Goal: Communication & Community: Answer question/provide support

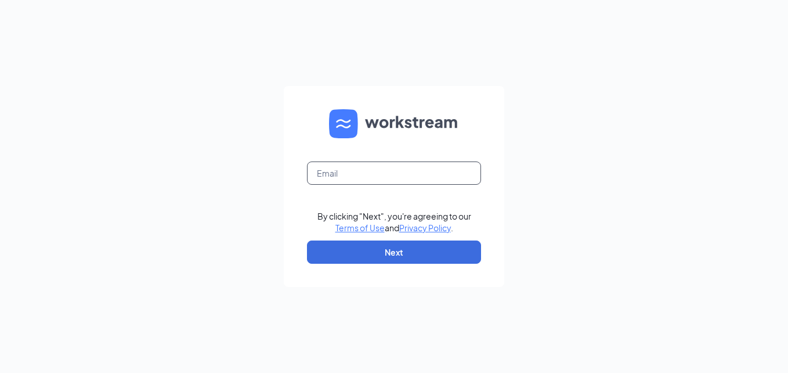
click at [388, 174] on input "text" at bounding box center [394, 172] width 174 height 23
type input "[EMAIL_ADDRESS][DOMAIN_NAME]"
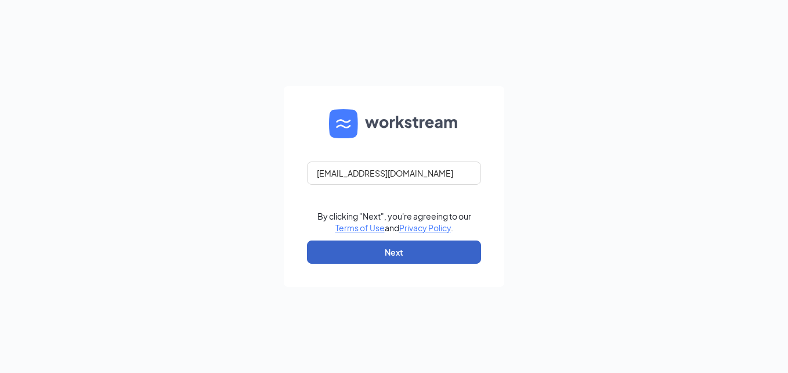
click at [372, 244] on button "Next" at bounding box center [394, 251] width 174 height 23
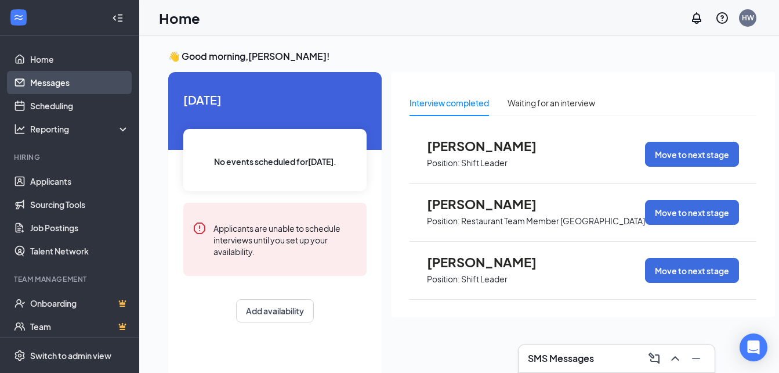
click at [67, 88] on link "Messages" at bounding box center [79, 82] width 99 height 23
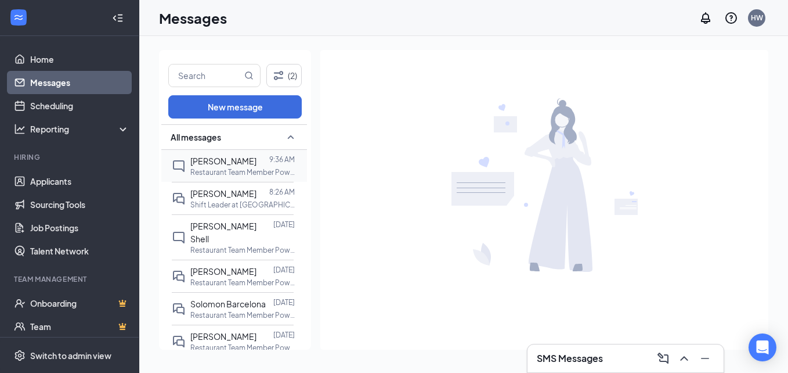
click at [223, 169] on p "Restaurant Team Member Powdersville at Powdersville #1245" at bounding box center [242, 172] width 104 height 10
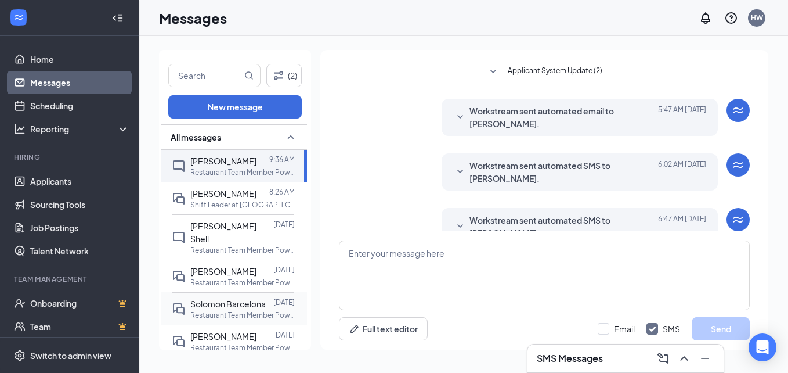
click at [214, 298] on span "Solomon Barcelona" at bounding box center [227, 303] width 75 height 10
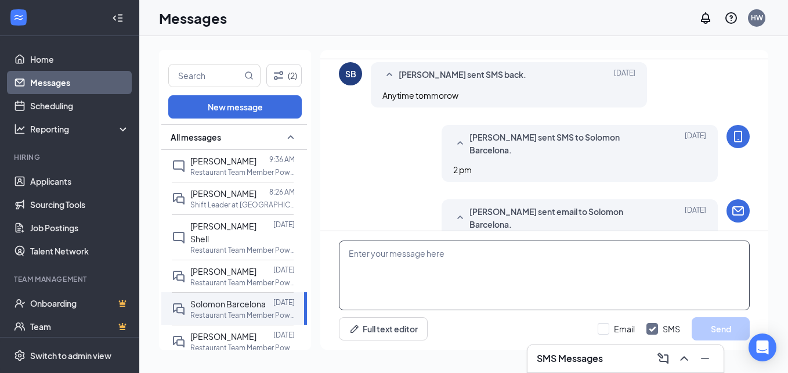
scroll to position [385, 0]
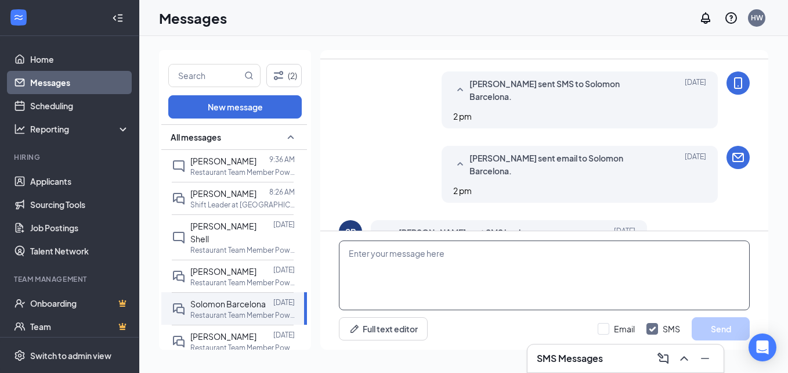
click at [463, 272] on textarea at bounding box center [544, 275] width 411 height 70
type textarea "What is your email address?"
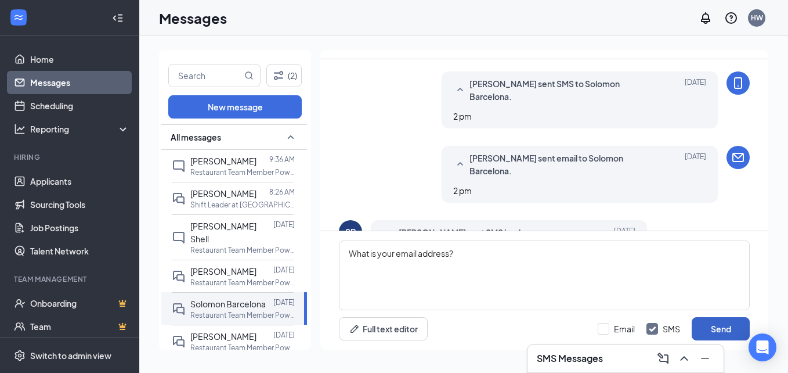
click at [716, 332] on button "Send" at bounding box center [721, 328] width 58 height 23
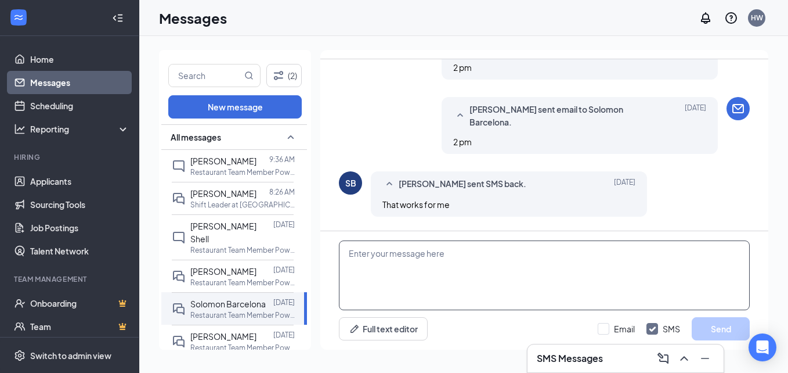
scroll to position [447, 0]
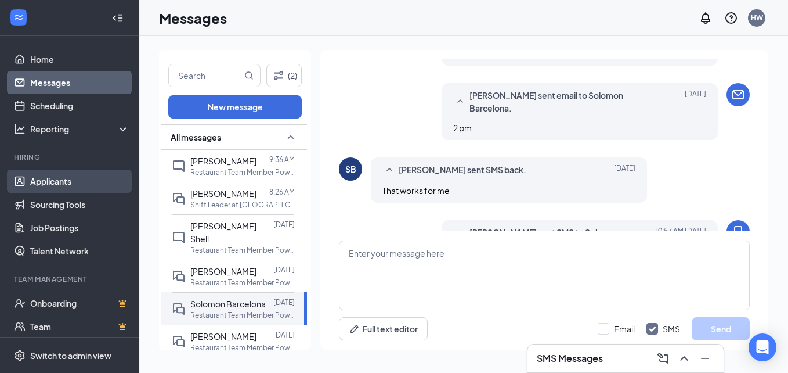
click at [44, 170] on link "Applicants" at bounding box center [79, 180] width 99 height 23
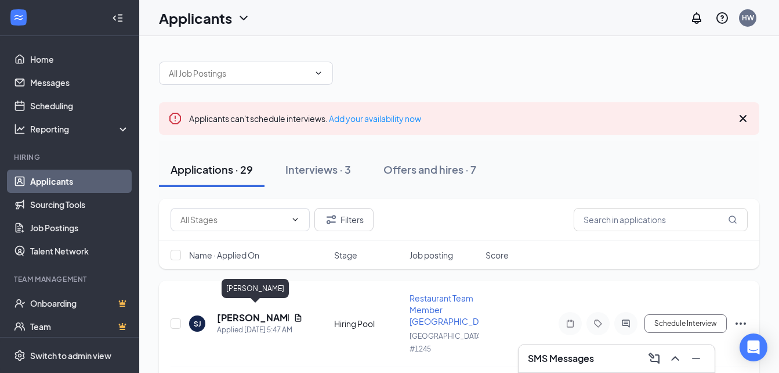
click at [251, 316] on h5 "Sandra Johnson" at bounding box center [253, 317] width 72 height 13
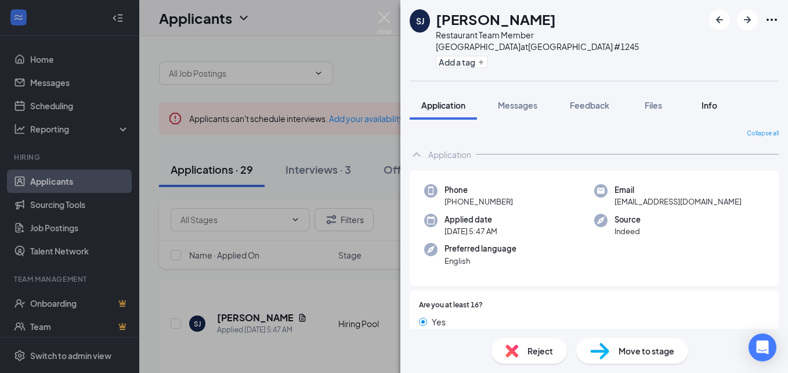
click at [702, 99] on div "Info" at bounding box center [709, 105] width 23 height 12
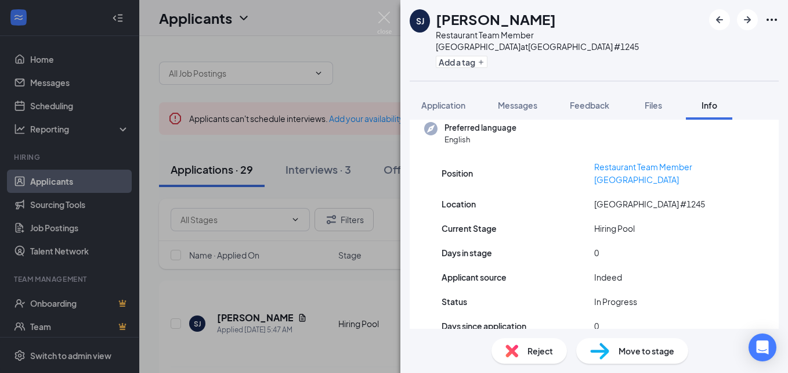
scroll to position [107, 0]
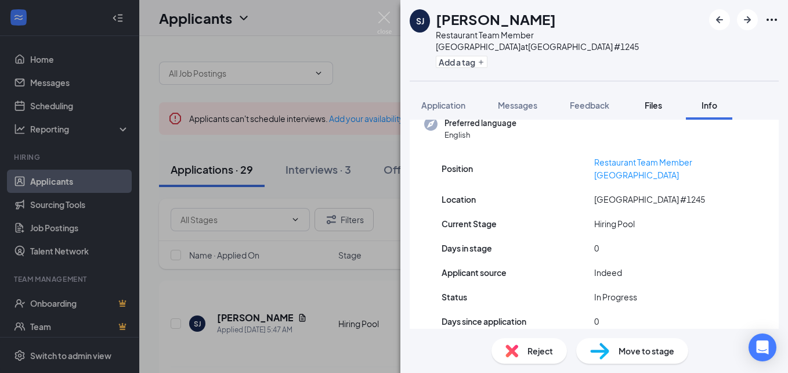
click at [643, 99] on div "Files" at bounding box center [653, 105] width 23 height 12
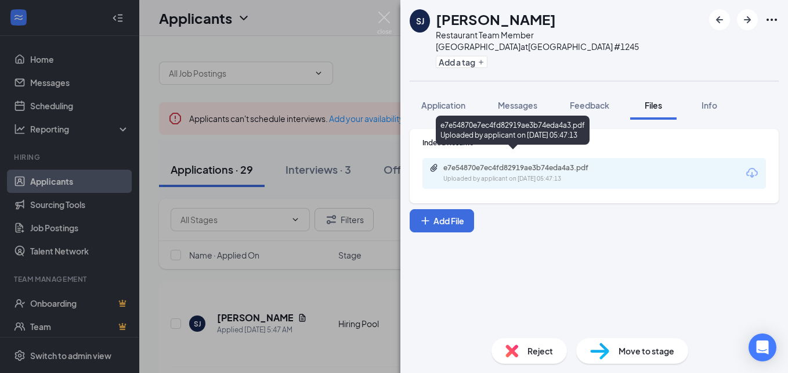
click at [467, 163] on div "e7e54870e7ec4fd82919ae3b74eda4a3.pdf" at bounding box center [524, 167] width 163 height 9
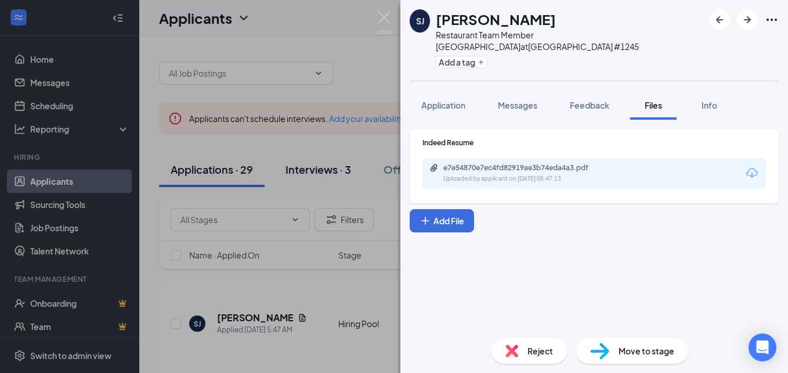
click at [351, 158] on div "SJ Sandra Johnson Restaurant Team Member Powdersville at Powdersville #1245 Add…" at bounding box center [394, 186] width 788 height 373
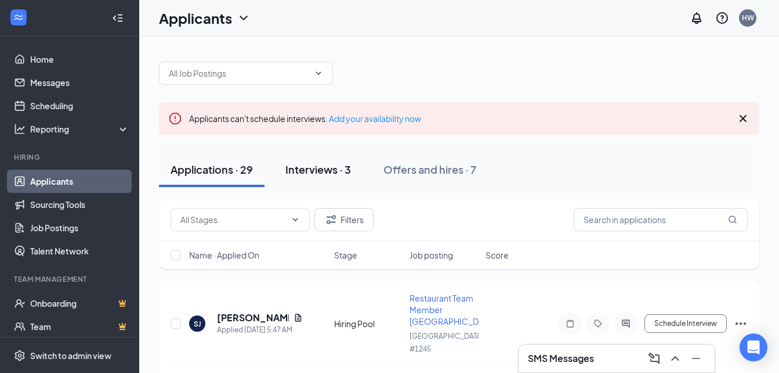
click at [327, 167] on div "Interviews · 3" at bounding box center [319, 169] width 66 height 15
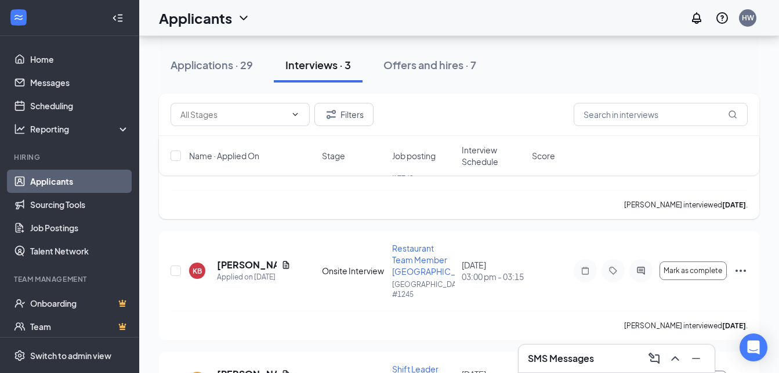
scroll to position [240, 0]
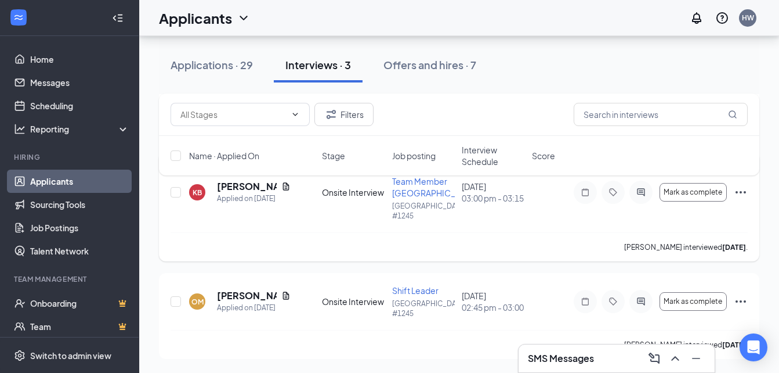
click at [737, 193] on icon "Ellipses" at bounding box center [741, 192] width 14 height 14
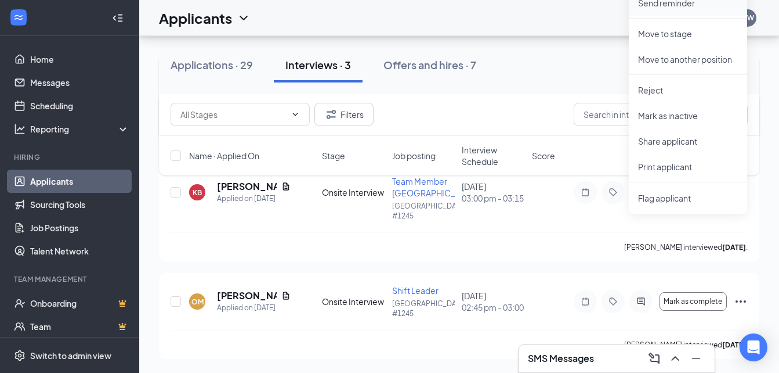
click at [678, 7] on li "Send reminder" at bounding box center [688, 3] width 118 height 26
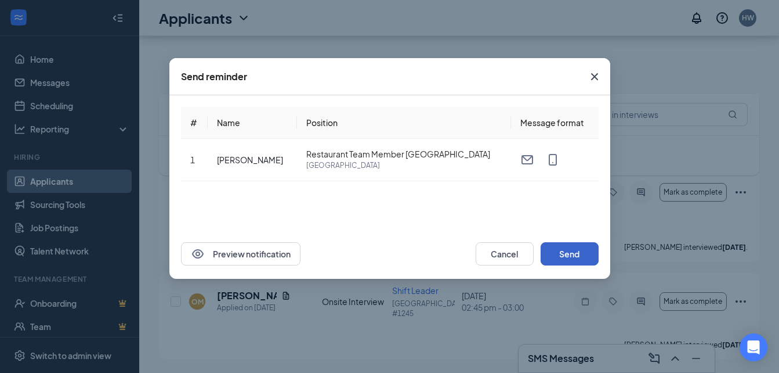
click at [582, 254] on button "Send" at bounding box center [570, 253] width 58 height 23
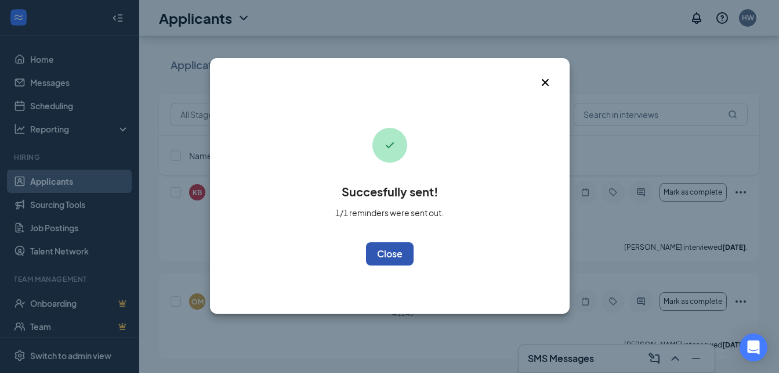
click at [387, 244] on button "OK" at bounding box center [390, 253] width 48 height 23
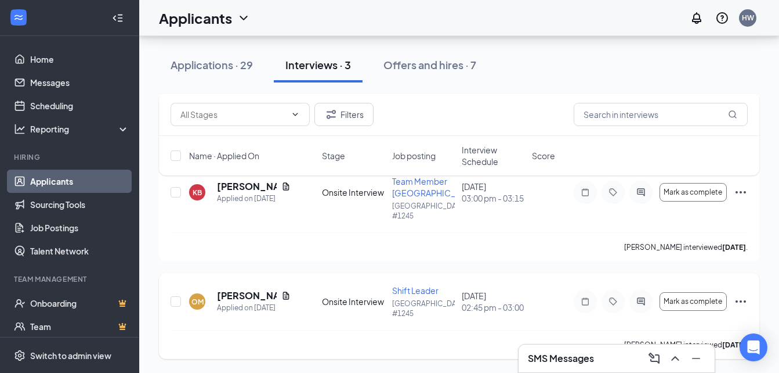
click at [746, 303] on icon "Ellipses" at bounding box center [741, 301] width 14 height 14
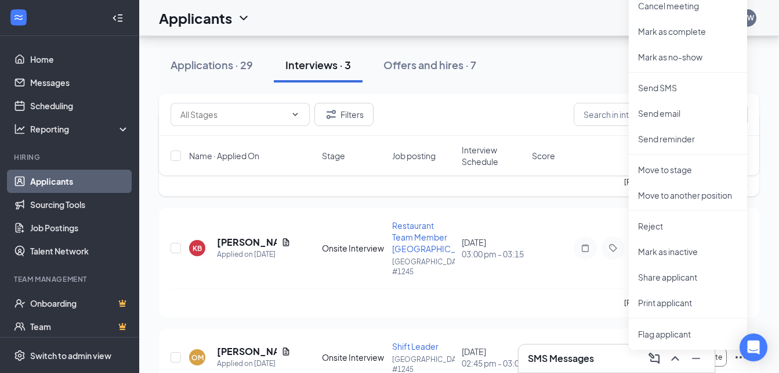
scroll to position [124, 0]
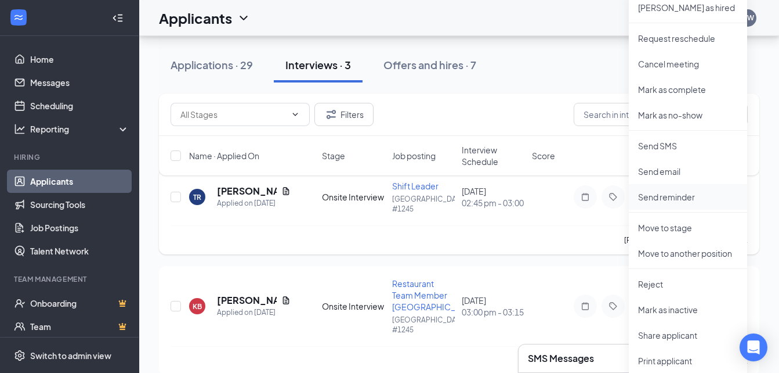
click at [677, 197] on p "Send reminder" at bounding box center [688, 197] width 100 height 12
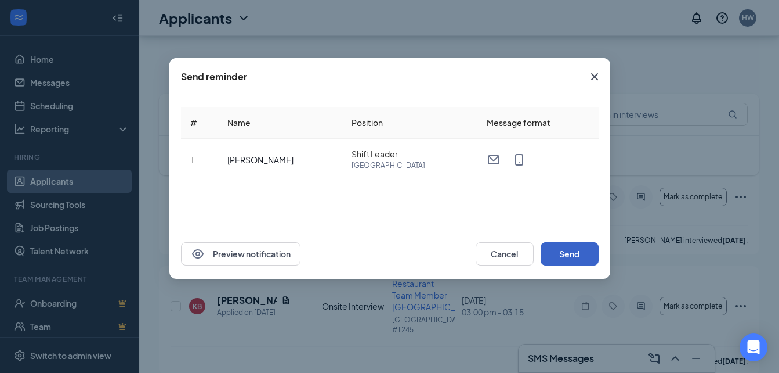
click at [572, 258] on button "Send" at bounding box center [570, 253] width 58 height 23
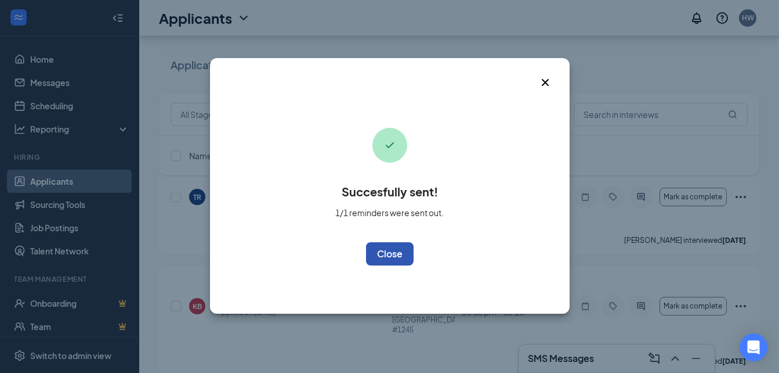
click at [391, 254] on button "OK" at bounding box center [390, 253] width 48 height 23
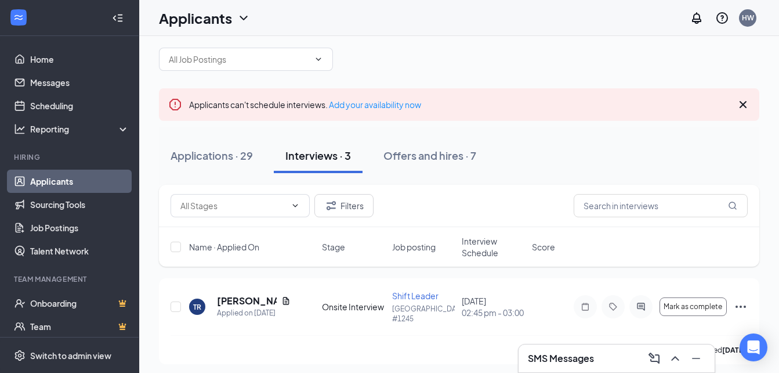
scroll to position [8, 0]
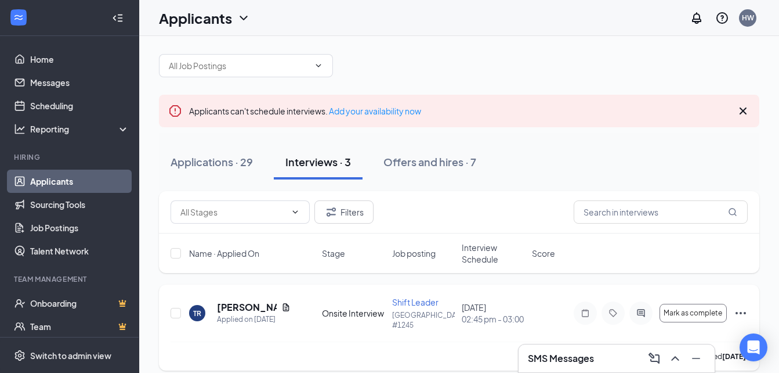
click at [743, 317] on icon "Ellipses" at bounding box center [741, 313] width 14 height 14
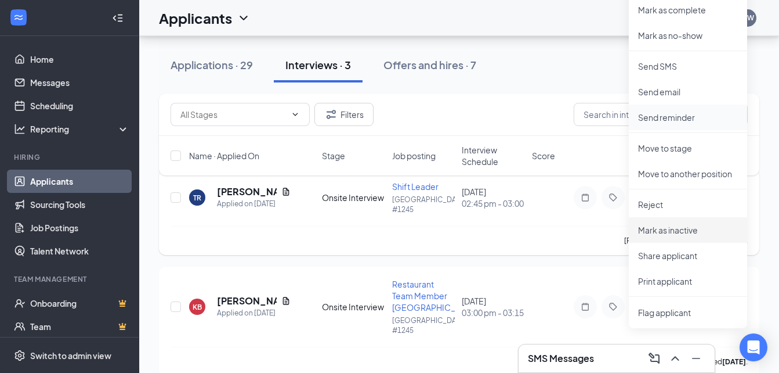
scroll to position [124, 0]
click at [658, 207] on p "Reject" at bounding box center [688, 204] width 100 height 12
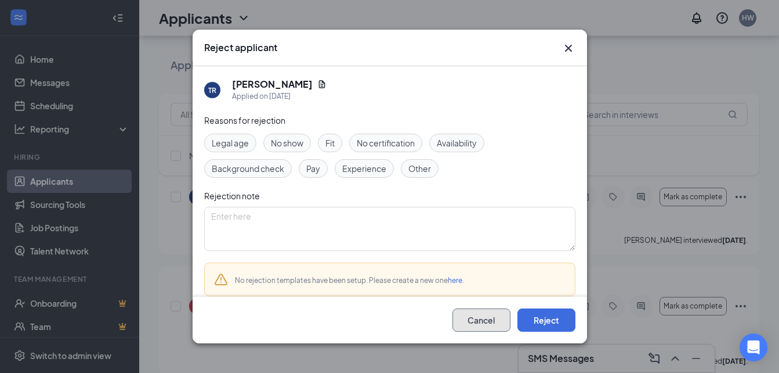
click at [481, 324] on button "Cancel" at bounding box center [482, 319] width 58 height 23
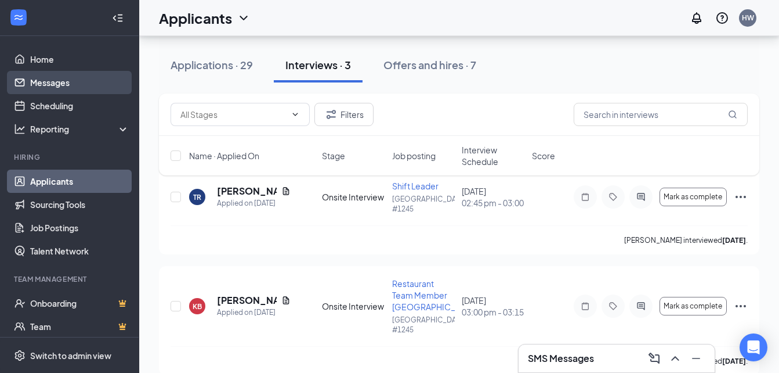
click at [41, 86] on link "Messages" at bounding box center [79, 82] width 99 height 23
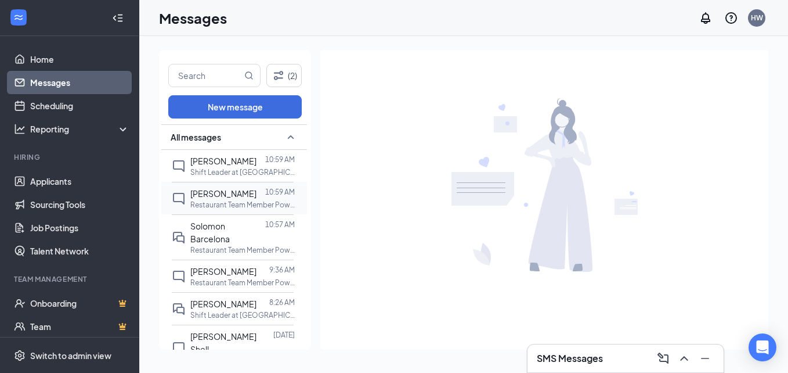
click at [241, 204] on p "Restaurant Team Member Powdersville at Powdersville #1245" at bounding box center [242, 205] width 104 height 10
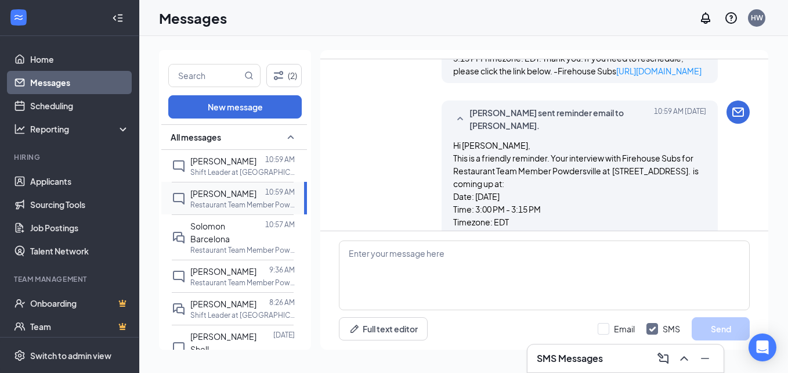
scroll to position [655, 0]
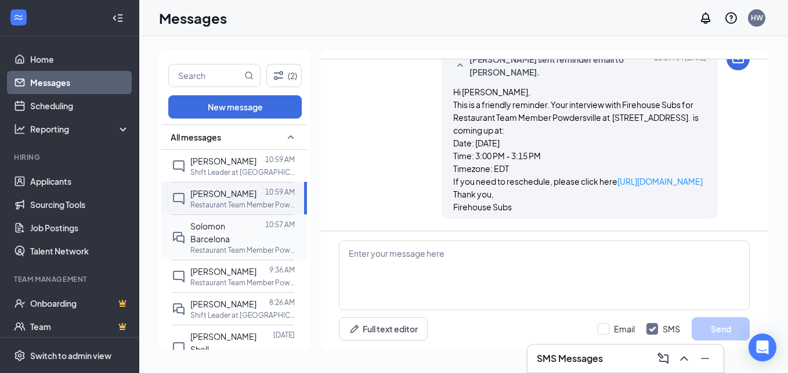
click at [200, 236] on span "Solomon Barcelona" at bounding box center [209, 232] width 39 height 23
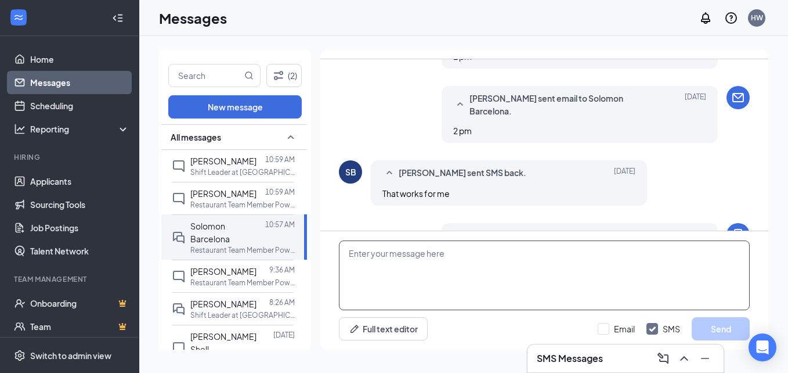
scroll to position [447, 0]
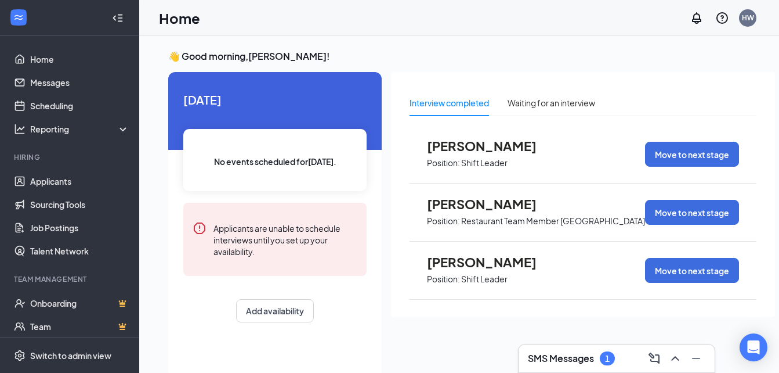
click at [571, 354] on h3 "SMS Messages" at bounding box center [561, 358] width 66 height 13
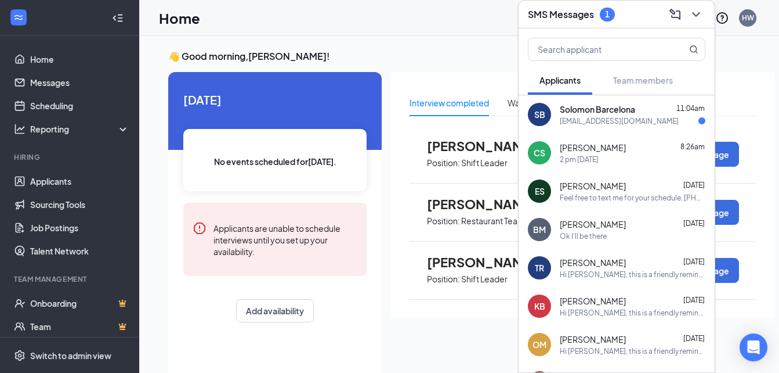
click at [607, 117] on div "[EMAIL_ADDRESS][DOMAIN_NAME]" at bounding box center [619, 121] width 119 height 10
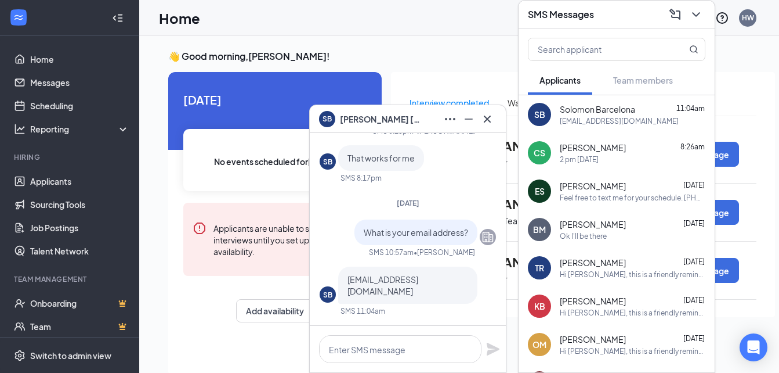
click at [417, 279] on span "[EMAIL_ADDRESS][DOMAIN_NAME]" at bounding box center [383, 285] width 71 height 22
copy span "[EMAIL_ADDRESS][DOMAIN_NAME]"
click at [395, 344] on textarea at bounding box center [400, 349] width 163 height 28
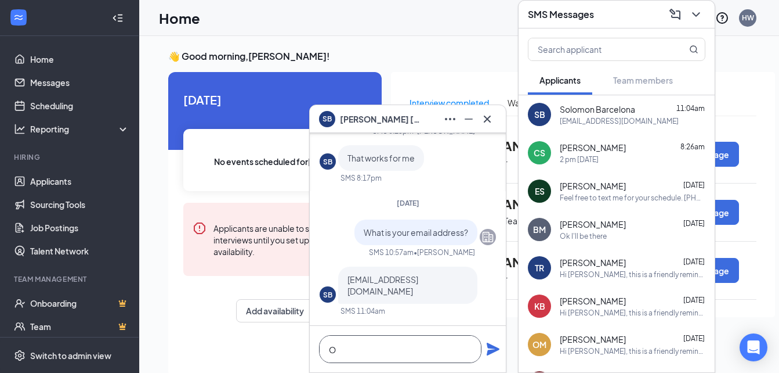
scroll to position [1, 0]
type textarea "O"
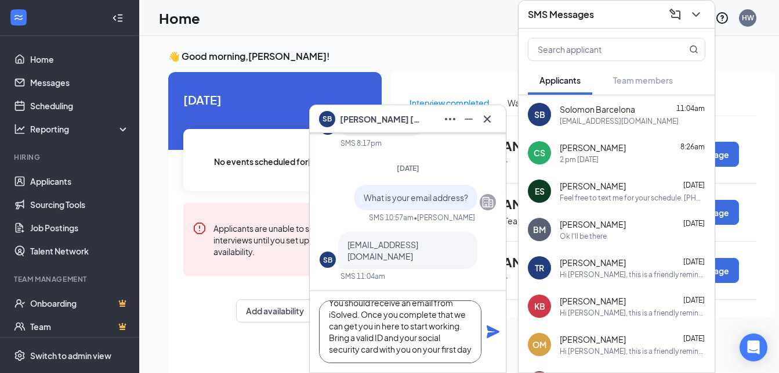
scroll to position [24, 0]
click at [375, 328] on textarea "You should receive an email from iSolved. Once you complete that we can get you…" at bounding box center [400, 331] width 163 height 63
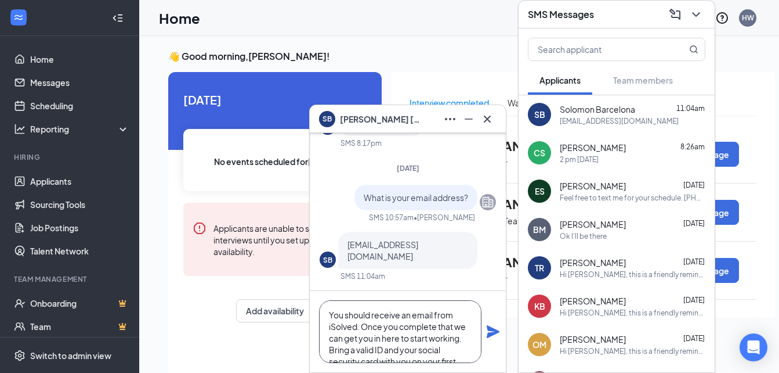
type textarea "You should receive an email from iSolved. Once you complete that we can get you…"
click at [490, 325] on icon "Plane" at bounding box center [493, 331] width 14 height 14
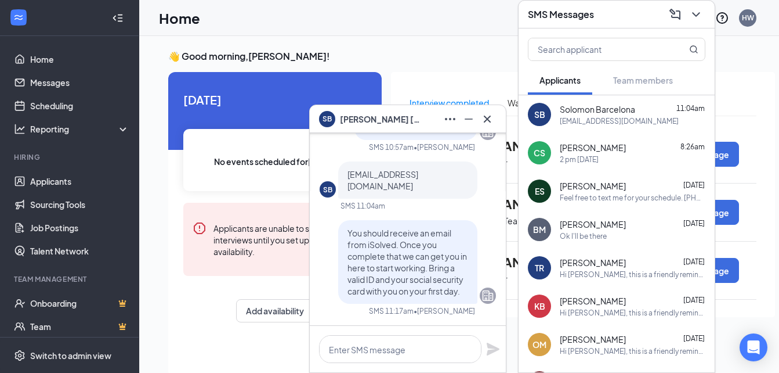
click at [597, 233] on div "Ok I'll be there" at bounding box center [583, 236] width 47 height 10
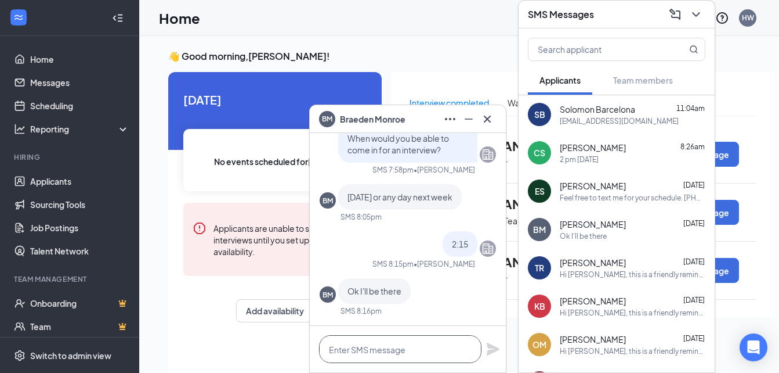
click at [412, 347] on textarea at bounding box center [400, 349] width 163 height 28
paste textarea "You should receive an email from iSolved. Once you complete that we can get you…"
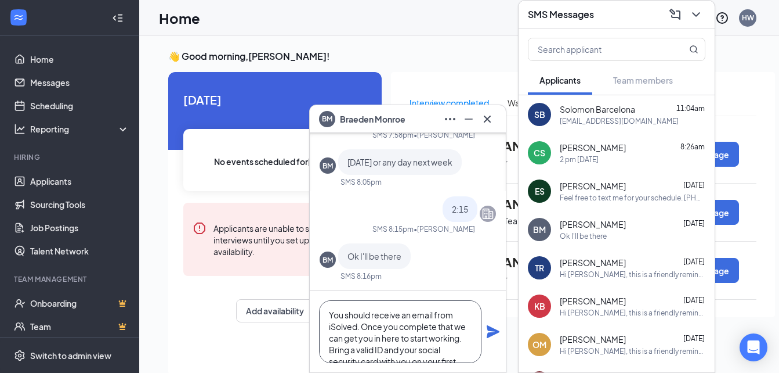
scroll to position [24, 0]
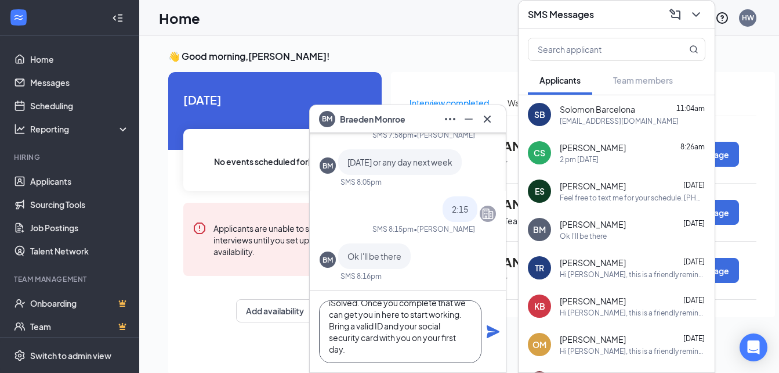
type textarea "You should receive an email from iSolved. Once you complete that we can get you…"
click at [495, 331] on icon "Plane" at bounding box center [493, 331] width 13 height 13
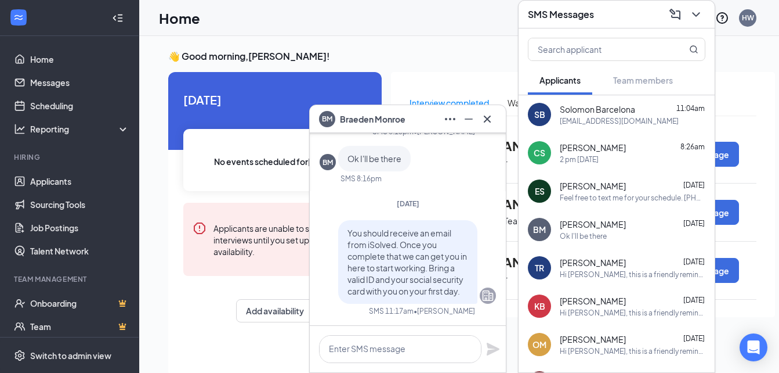
scroll to position [0, 0]
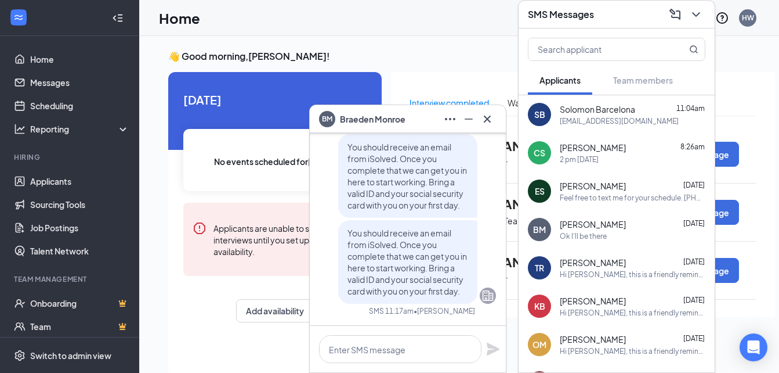
click at [599, 158] on div "2 pm [DATE]" at bounding box center [579, 159] width 39 height 10
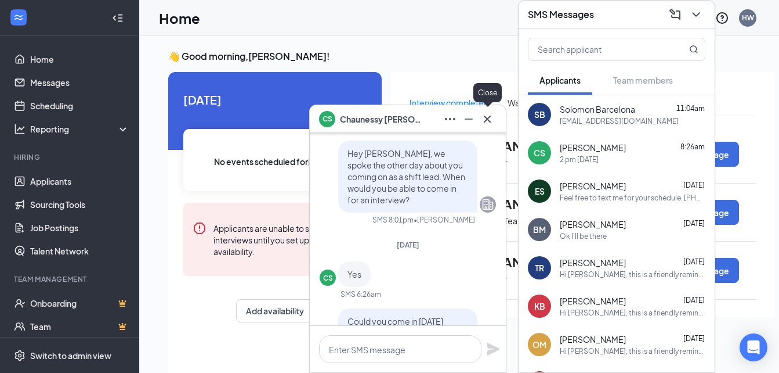
click at [488, 118] on icon "Cross" at bounding box center [487, 118] width 7 height 7
